Goal: Information Seeking & Learning: Learn about a topic

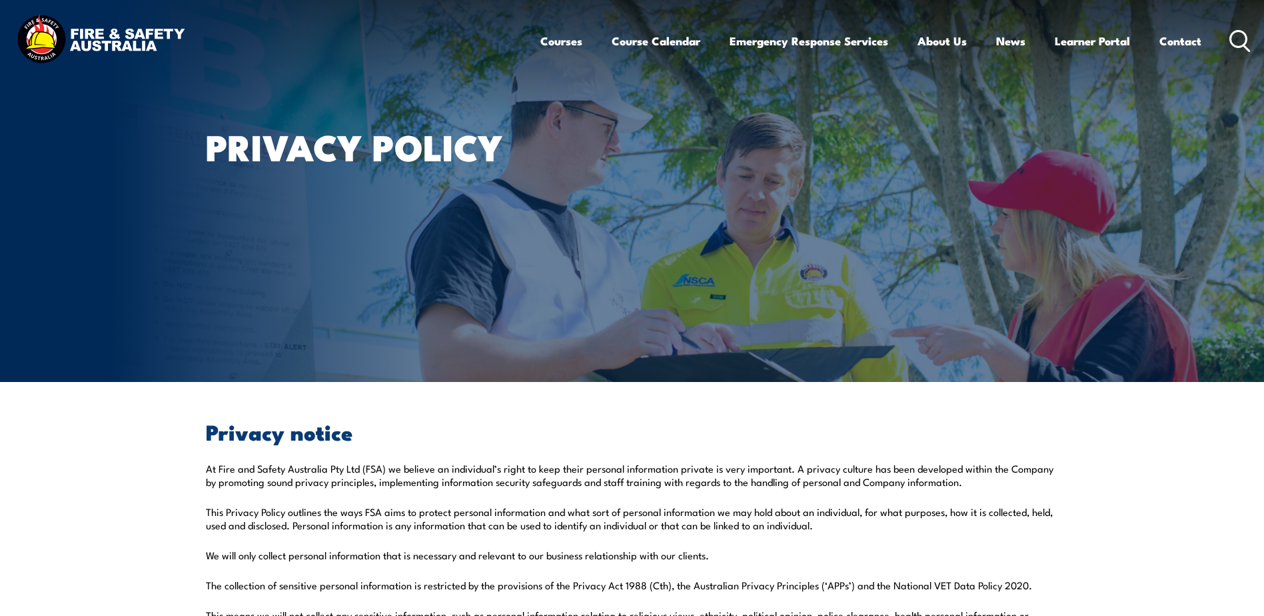
click at [674, 183] on article "Privacy Policy" at bounding box center [632, 191] width 853 height 382
click at [336, 203] on div "Privacy Policy" at bounding box center [370, 191] width 329 height 382
click at [288, 100] on div "Privacy Policy" at bounding box center [370, 191] width 329 height 382
click at [259, 103] on div "Privacy Policy" at bounding box center [370, 191] width 329 height 382
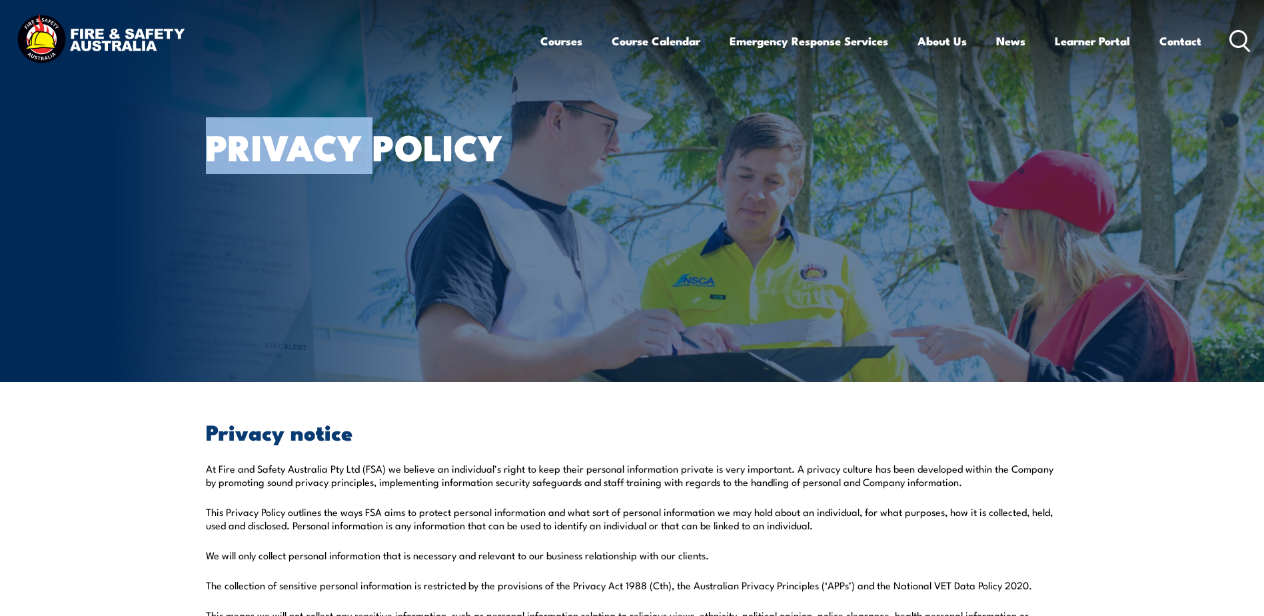
click at [259, 103] on div "Privacy Policy" at bounding box center [370, 191] width 329 height 382
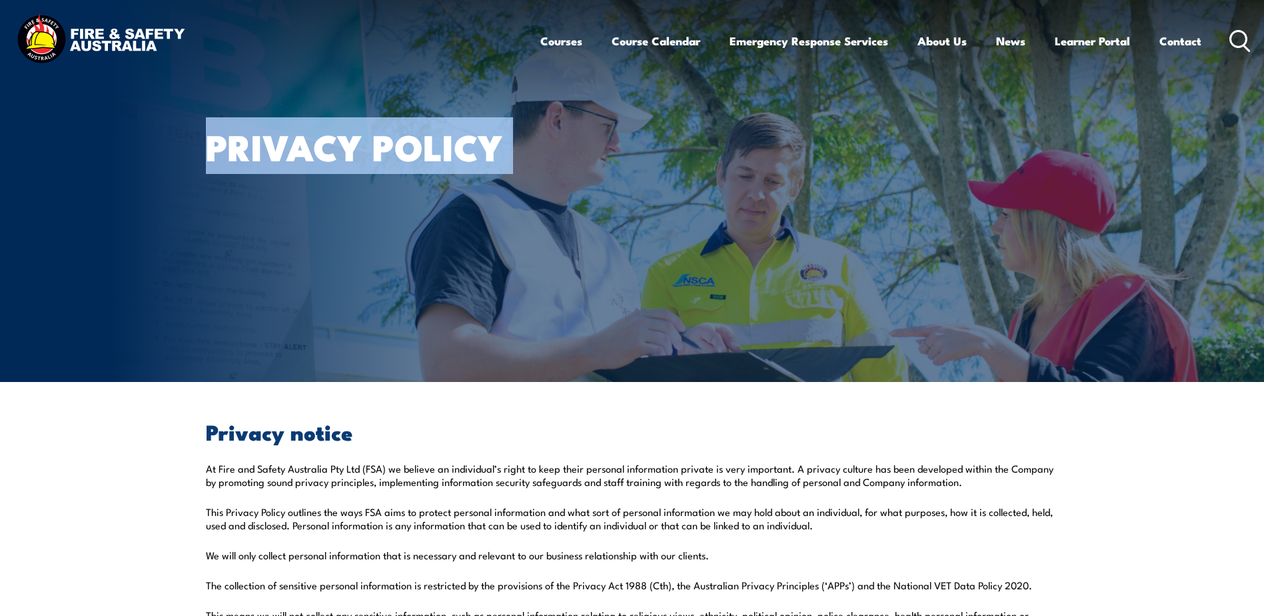
click at [259, 103] on div "Privacy Policy" at bounding box center [370, 191] width 329 height 382
drag, startPoint x: 259, startPoint y: 103, endPoint x: 387, endPoint y: 249, distance: 194.6
click at [387, 249] on div "Privacy Policy" at bounding box center [370, 191] width 329 height 382
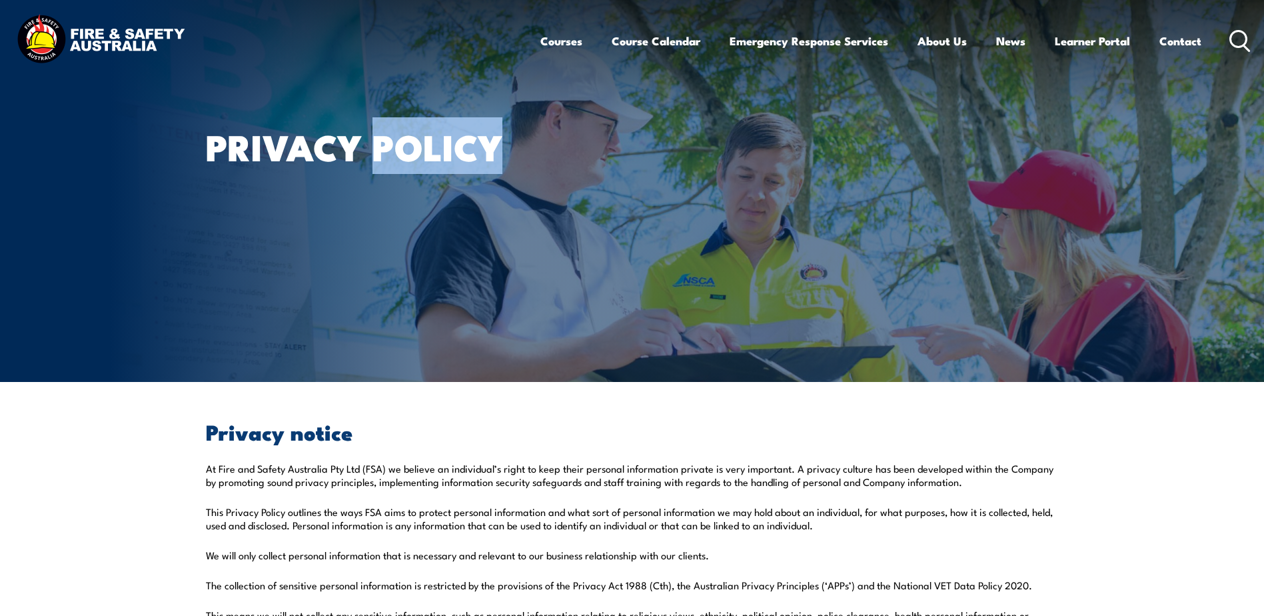
click at [387, 249] on div "Privacy Policy" at bounding box center [370, 191] width 329 height 382
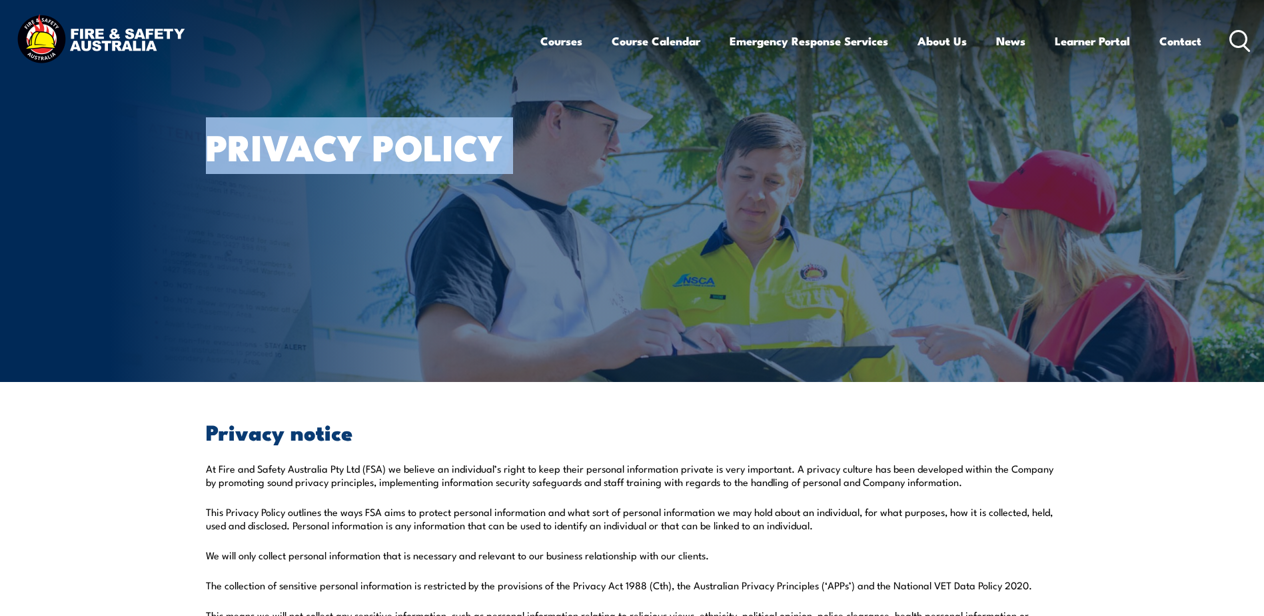
click at [387, 249] on div "Privacy Policy" at bounding box center [370, 191] width 329 height 382
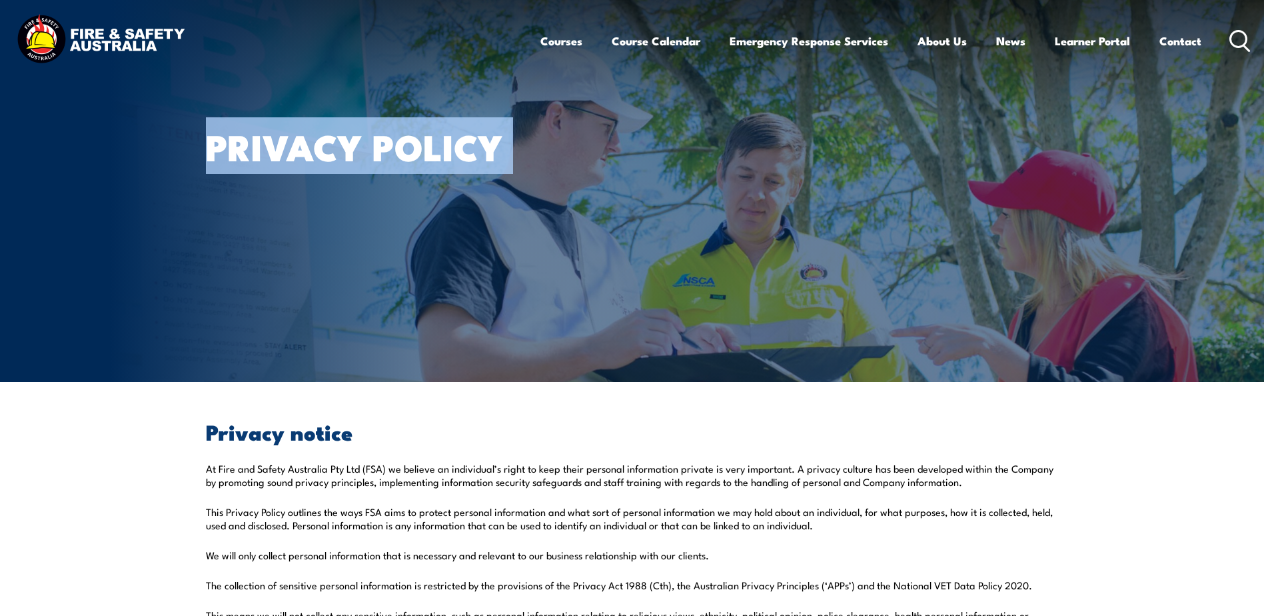
drag, startPoint x: 387, startPoint y: 249, endPoint x: 794, endPoint y: 231, distance: 407.0
click at [794, 231] on article "Privacy Policy" at bounding box center [632, 191] width 853 height 382
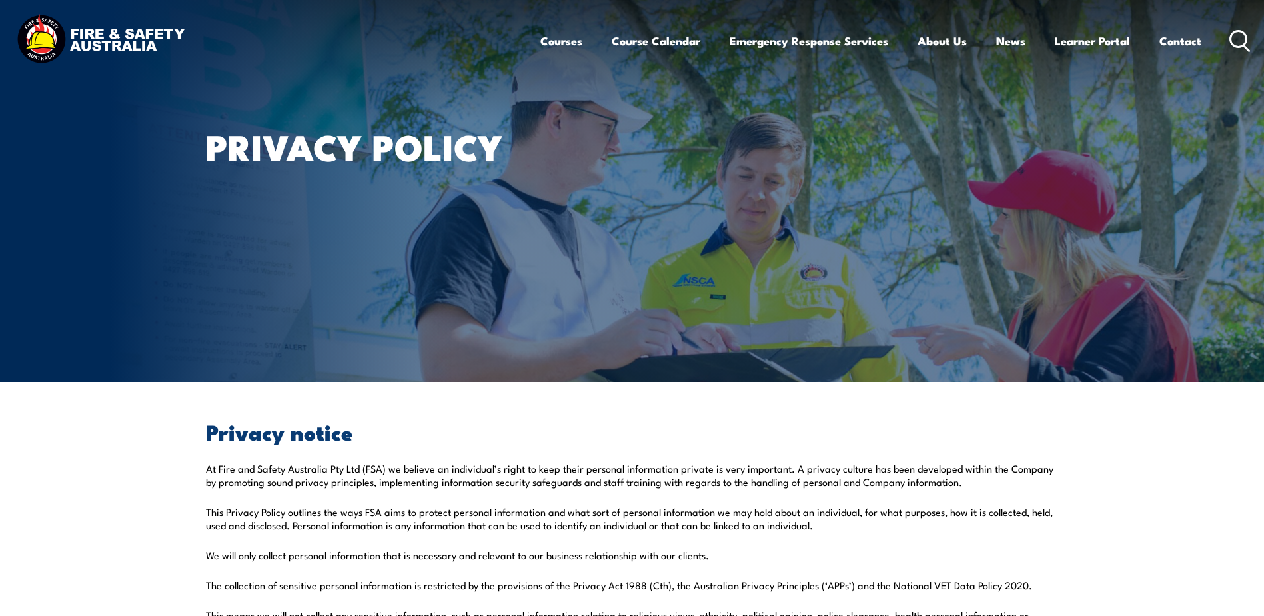
drag, startPoint x: 511, startPoint y: 263, endPoint x: 511, endPoint y: 272, distance: 9.4
click at [511, 270] on div "Privacy Policy" at bounding box center [370, 191] width 329 height 382
